Goal: Browse casually

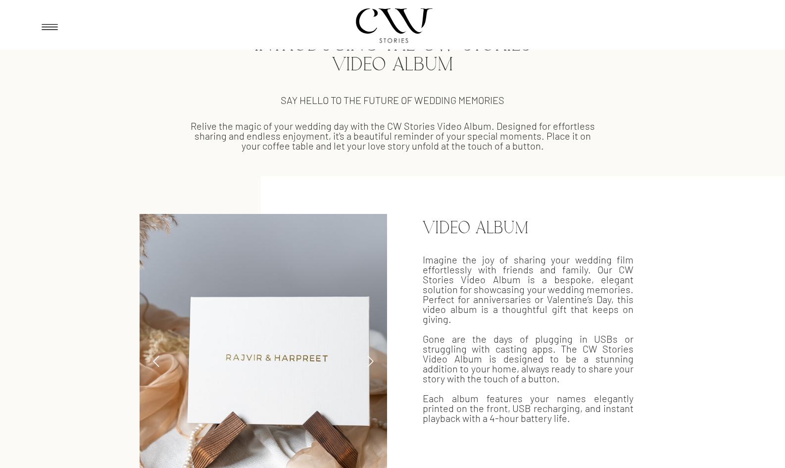
scroll to position [594, 0]
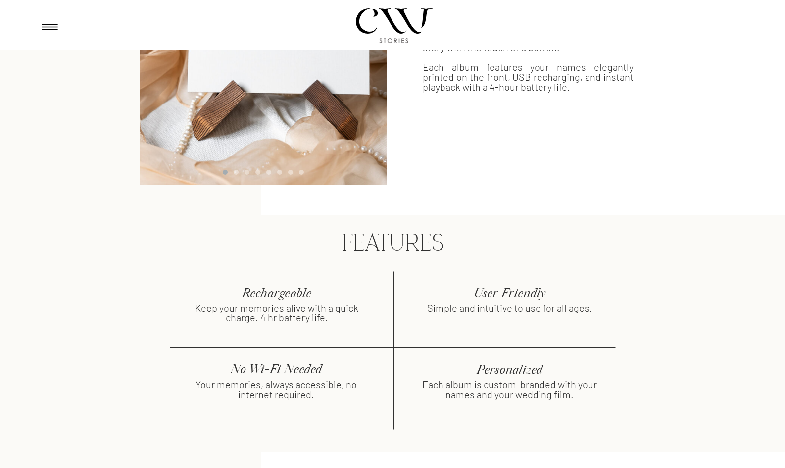
click at [282, 263] on div "cw Inquire CW cw cw Inquire SCROLL TO BEGIN Say Hello to the Future of Wedding …" at bounding box center [392, 116] width 785 height 1762
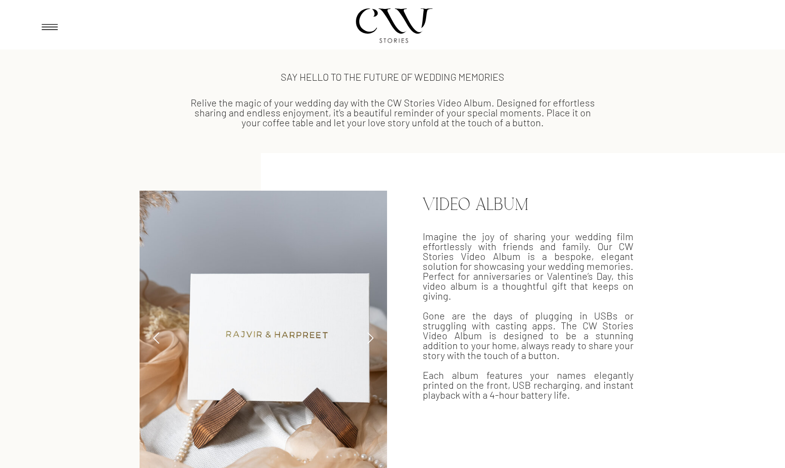
scroll to position [463, 0]
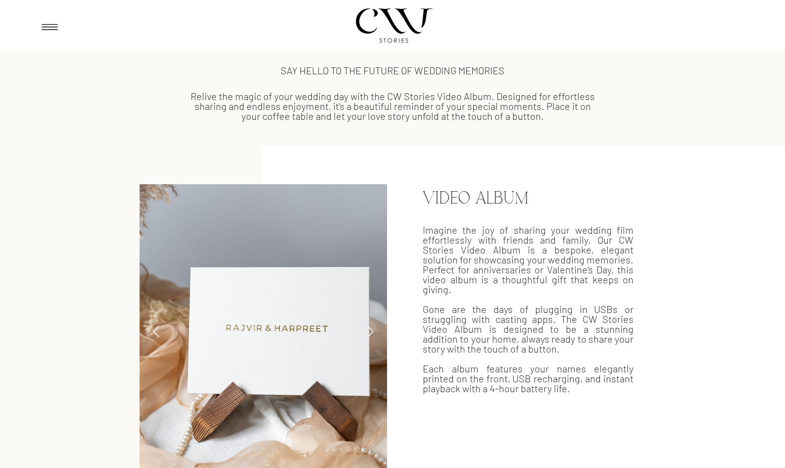
click at [282, 326] on icon at bounding box center [370, 331] width 13 height 13
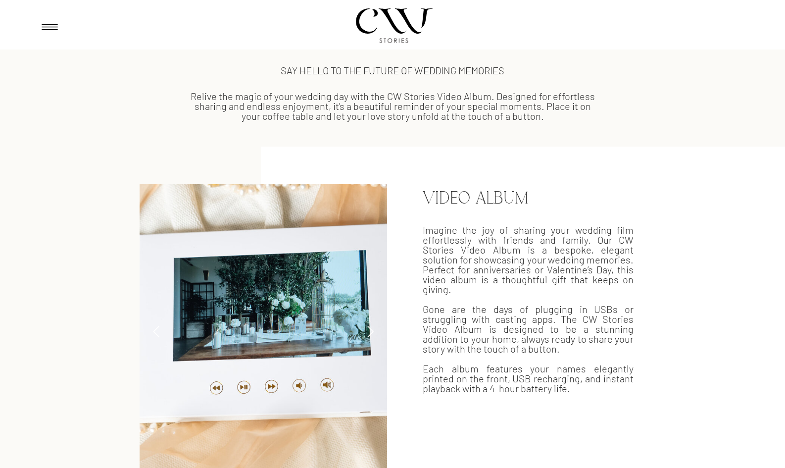
click at [282, 326] on icon at bounding box center [370, 331] width 13 height 13
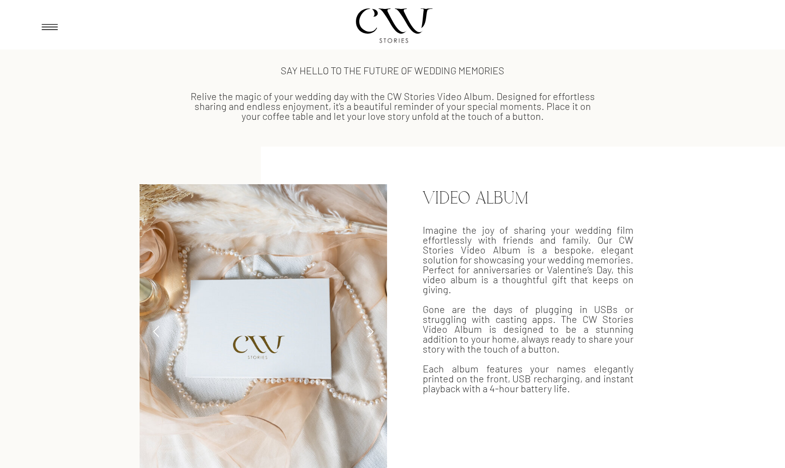
click at [282, 326] on icon at bounding box center [370, 331] width 13 height 13
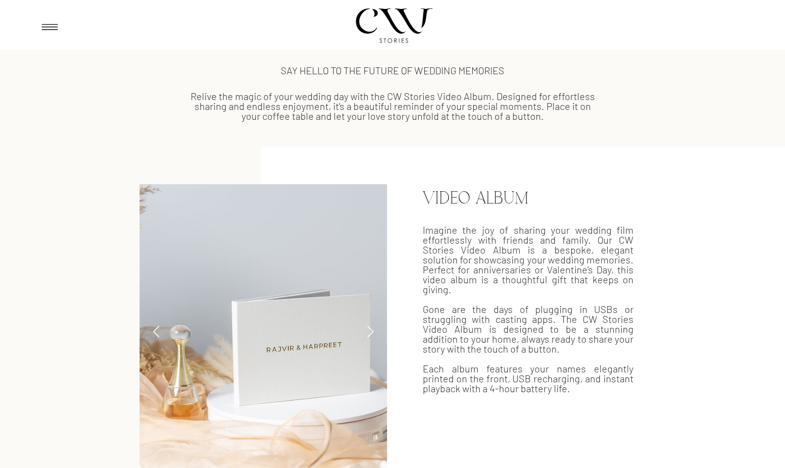
click at [282, 326] on icon at bounding box center [370, 331] width 13 height 13
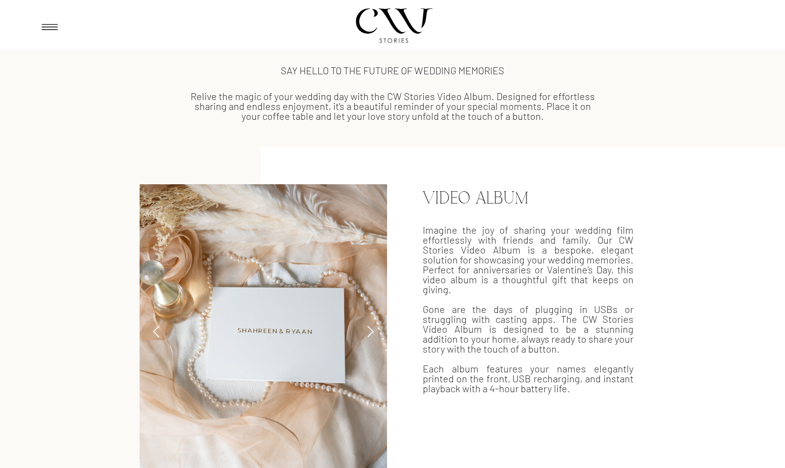
click at [282, 326] on icon at bounding box center [370, 331] width 13 height 13
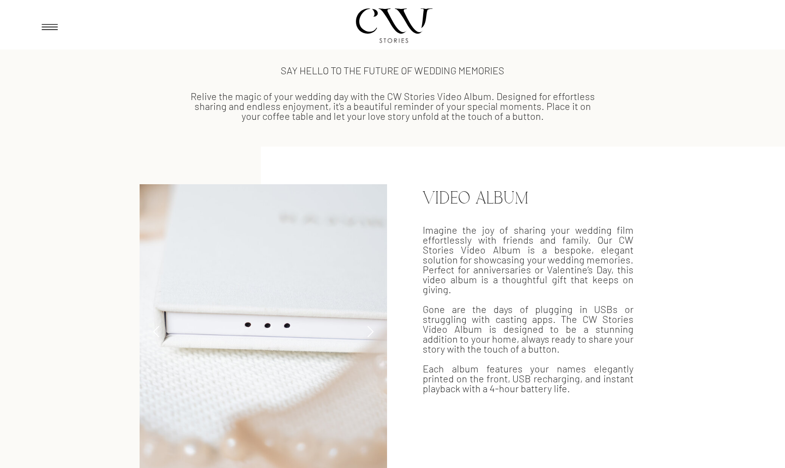
click at [282, 326] on icon at bounding box center [370, 331] width 13 height 13
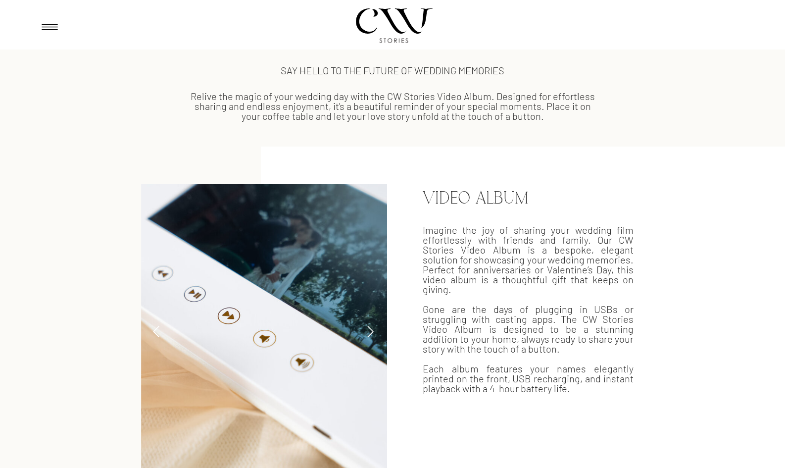
click at [282, 326] on icon at bounding box center [370, 331] width 13 height 13
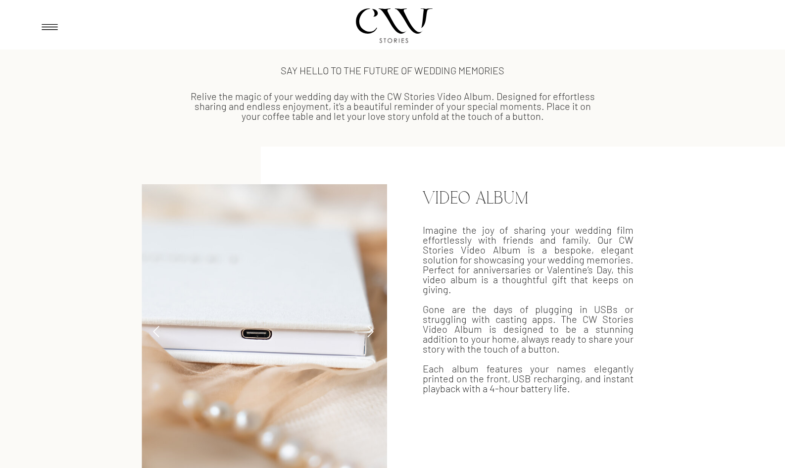
click at [282, 326] on icon at bounding box center [370, 331] width 13 height 13
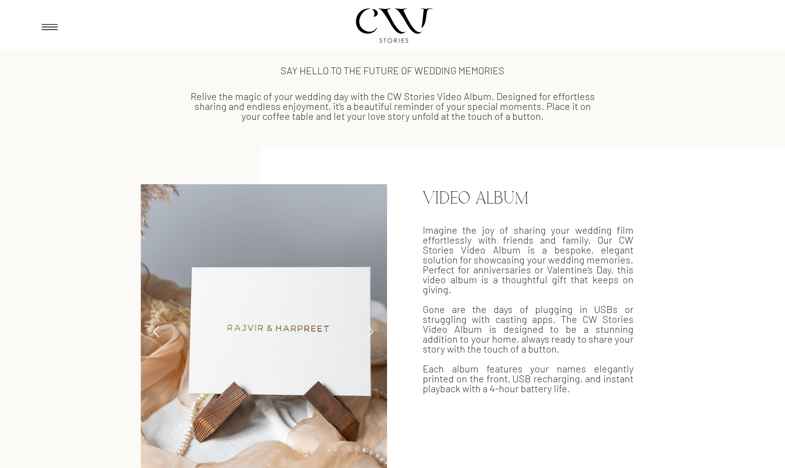
click at [282, 326] on icon at bounding box center [370, 331] width 13 height 13
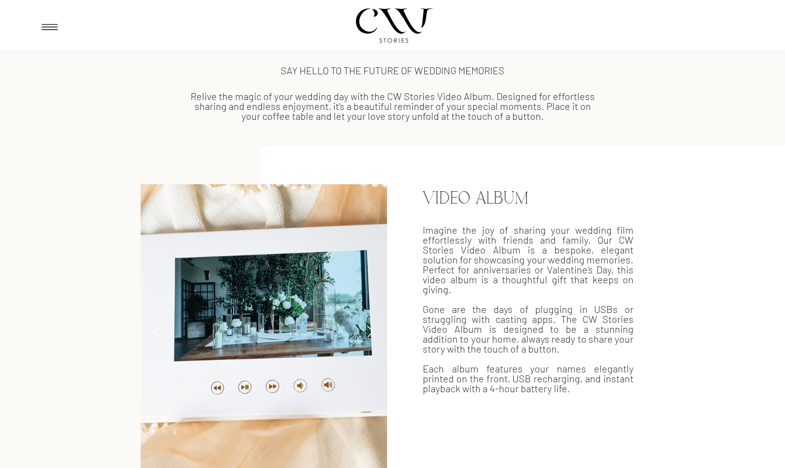
click at [282, 326] on icon at bounding box center [370, 331] width 13 height 13
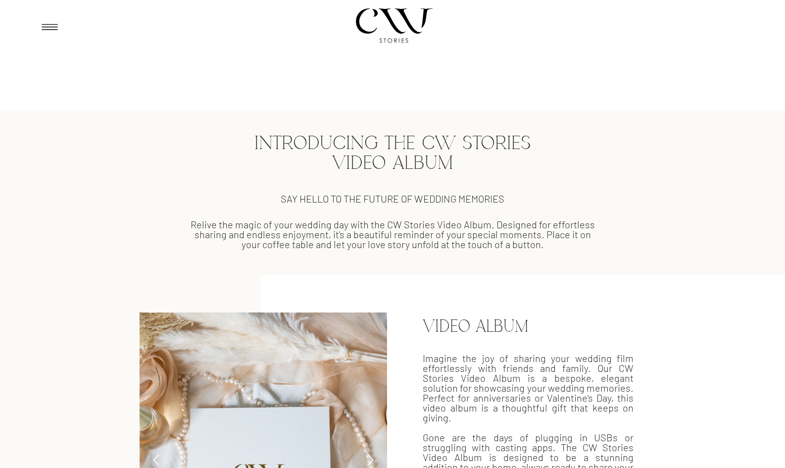
scroll to position [0, 0]
